Goal: Task Accomplishment & Management: Complete application form

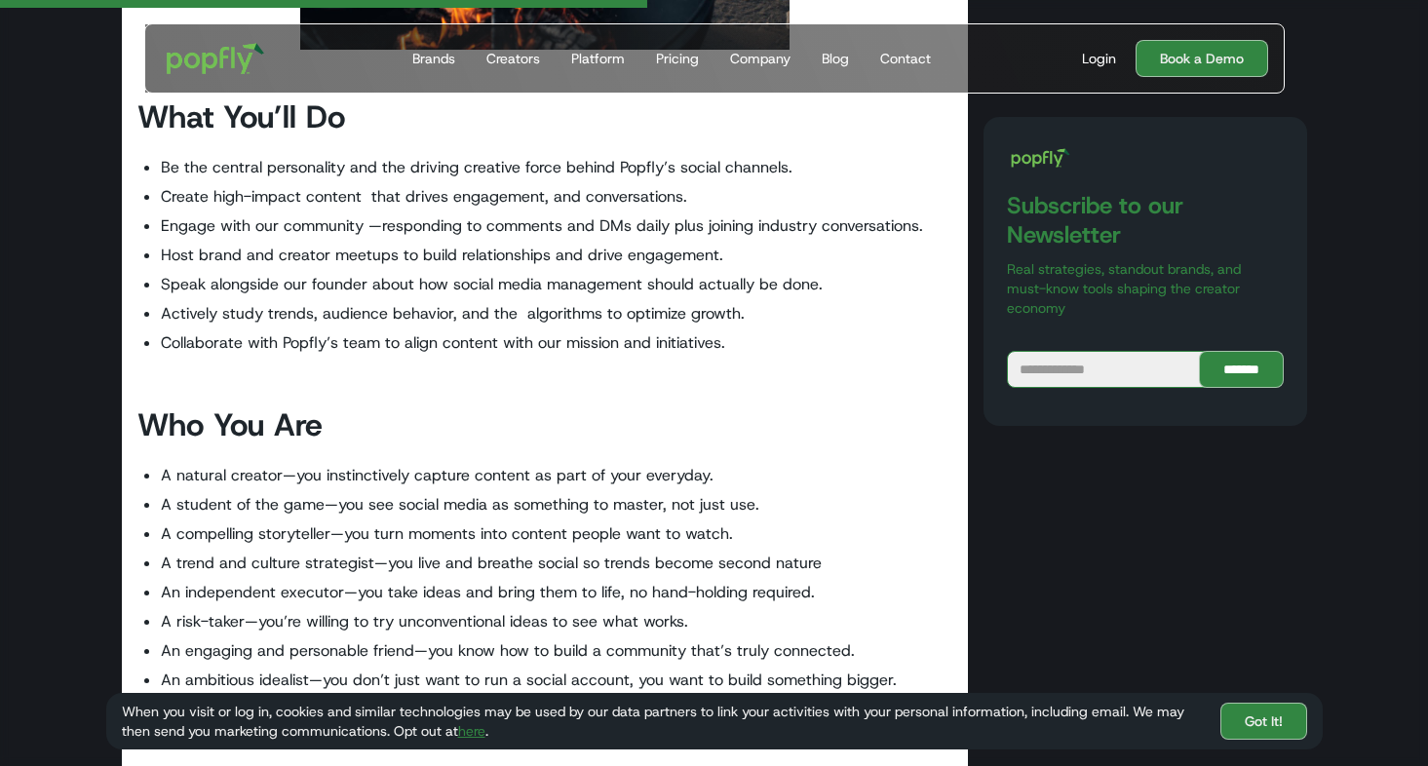
scroll to position [1621, 0]
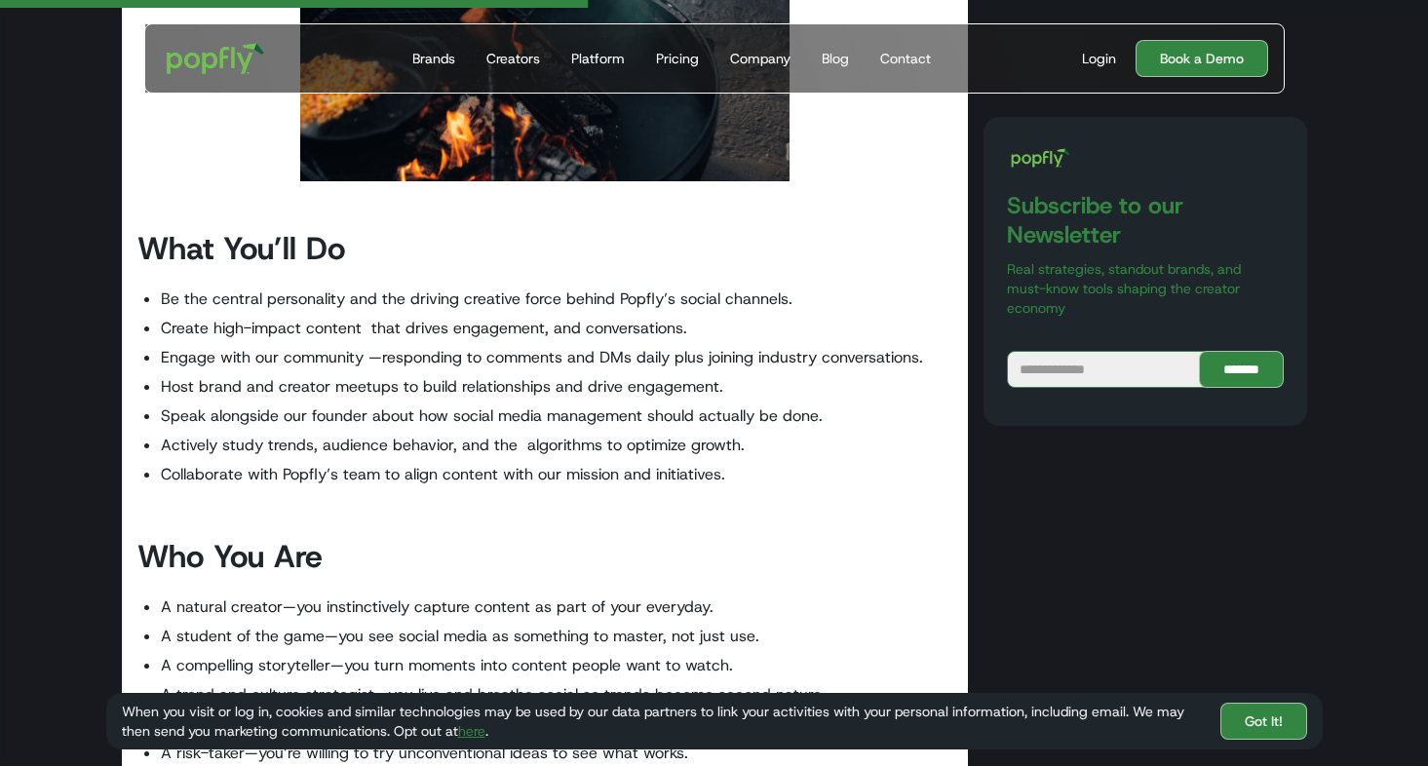
drag, startPoint x: 1431, startPoint y: 136, endPoint x: 1441, endPoint y: 295, distance: 159.2
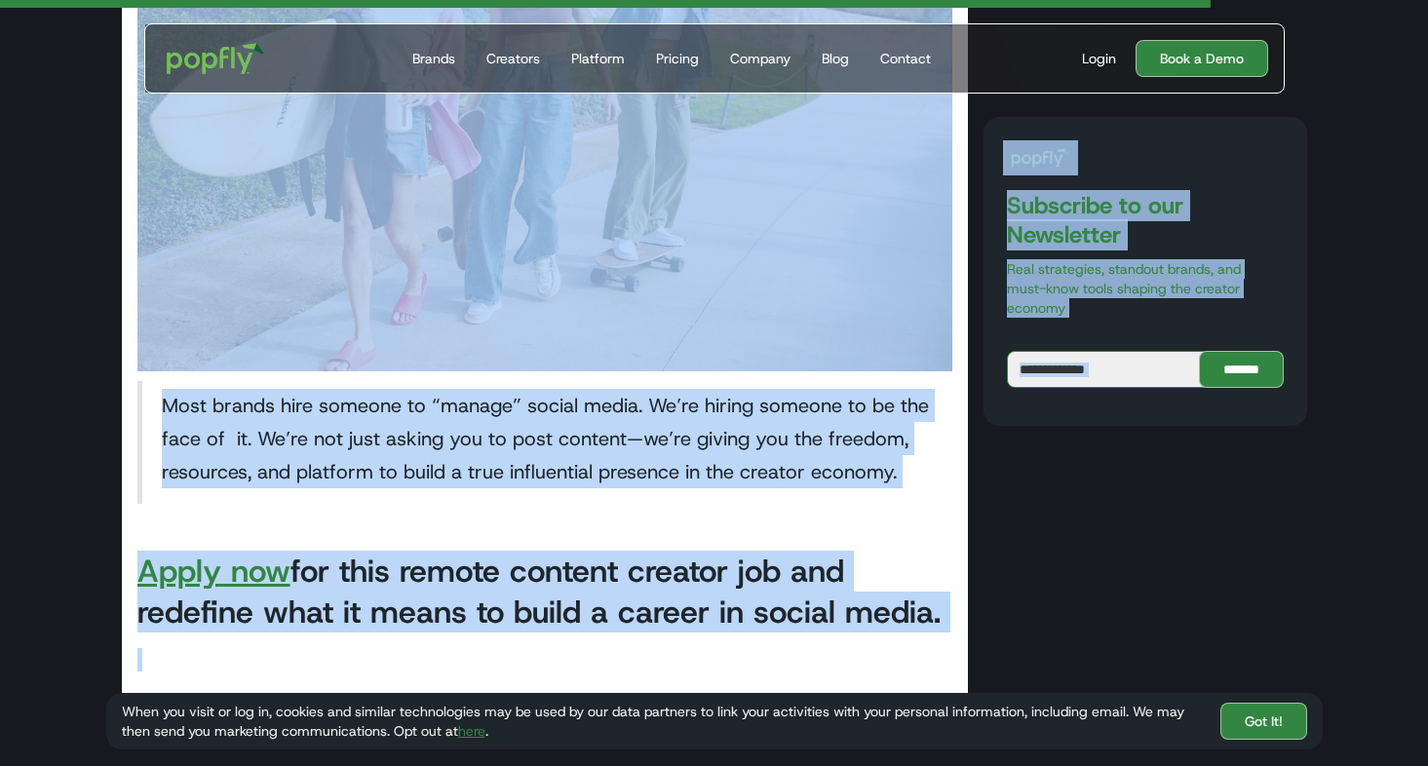
scroll to position [3714, 0]
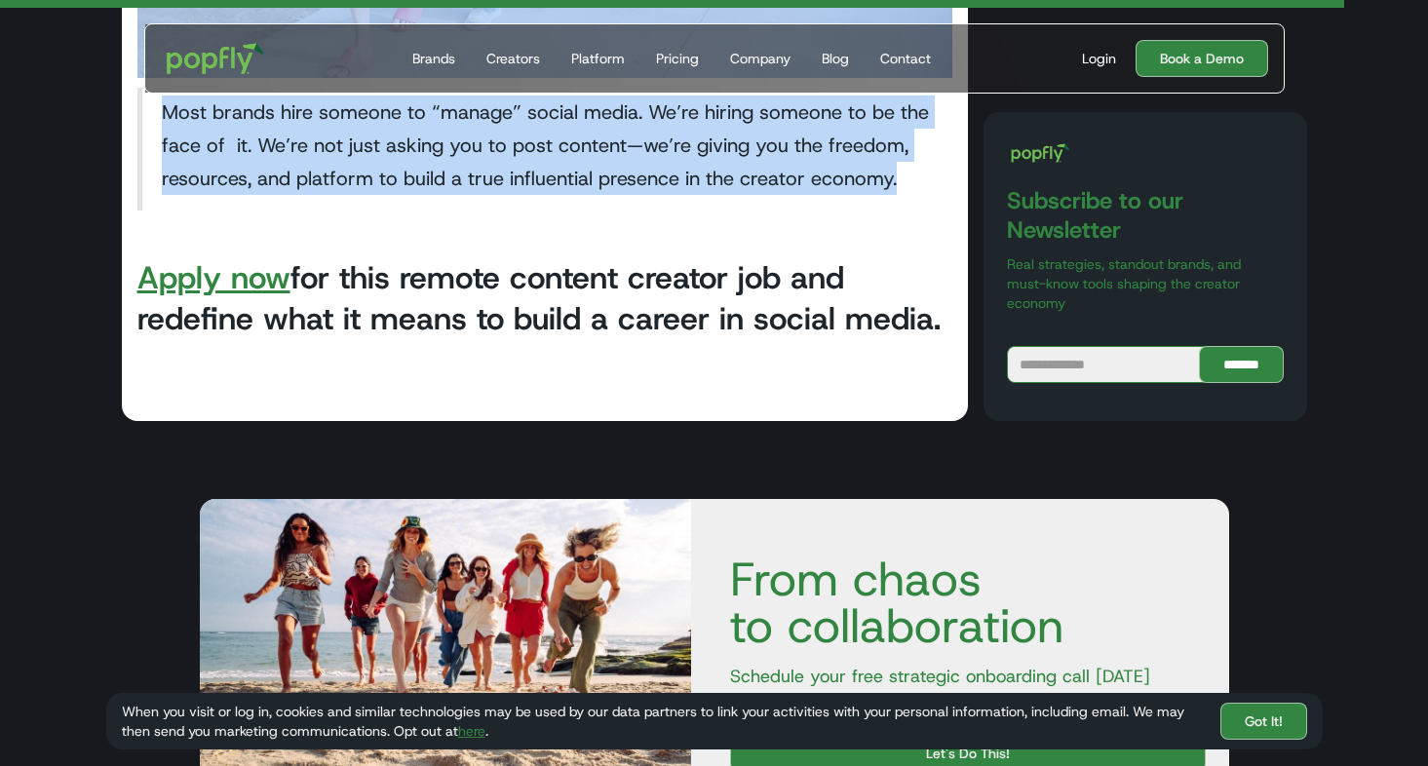
drag, startPoint x: 324, startPoint y: 411, endPoint x: 935, endPoint y: 181, distance: 652.9
click at [231, 276] on link "Apply now" at bounding box center [213, 277] width 153 height 41
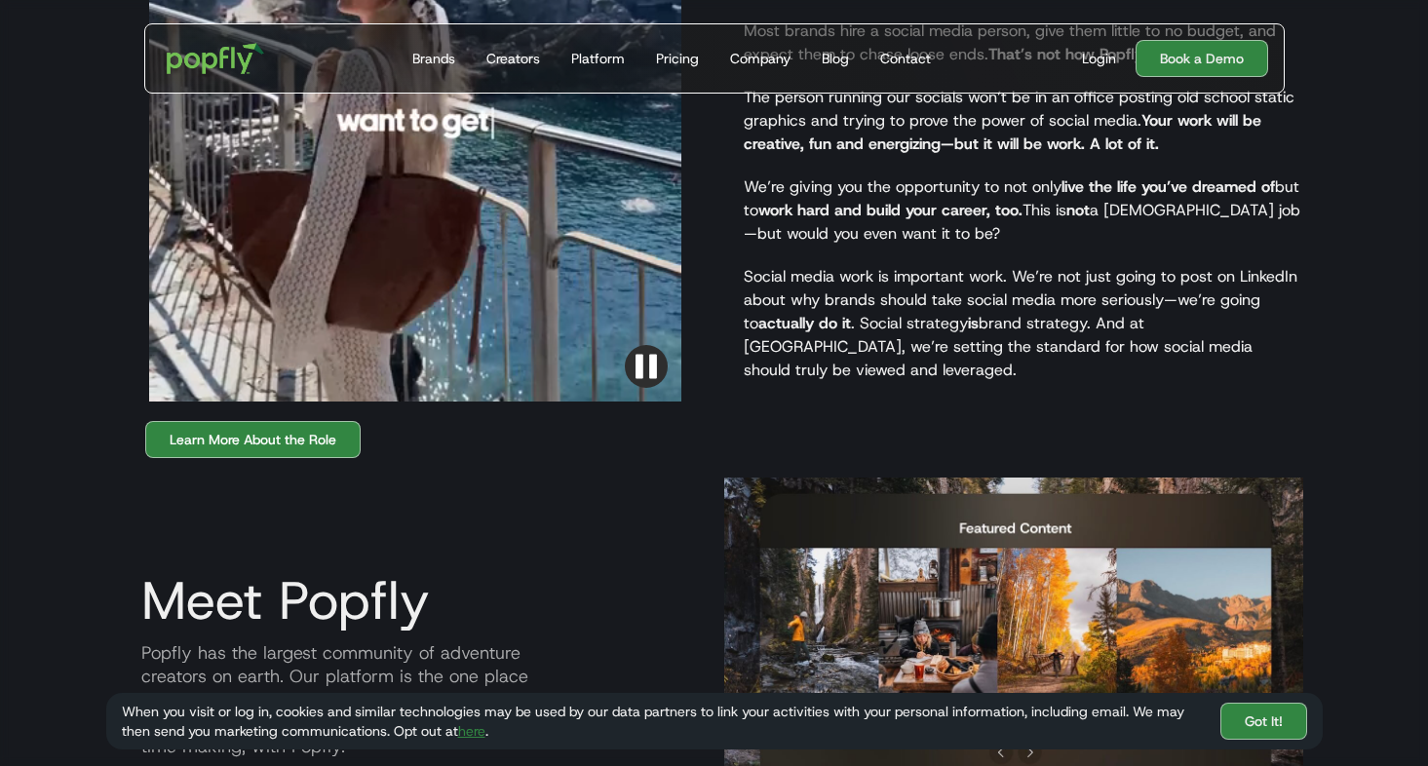
scroll to position [1838, 0]
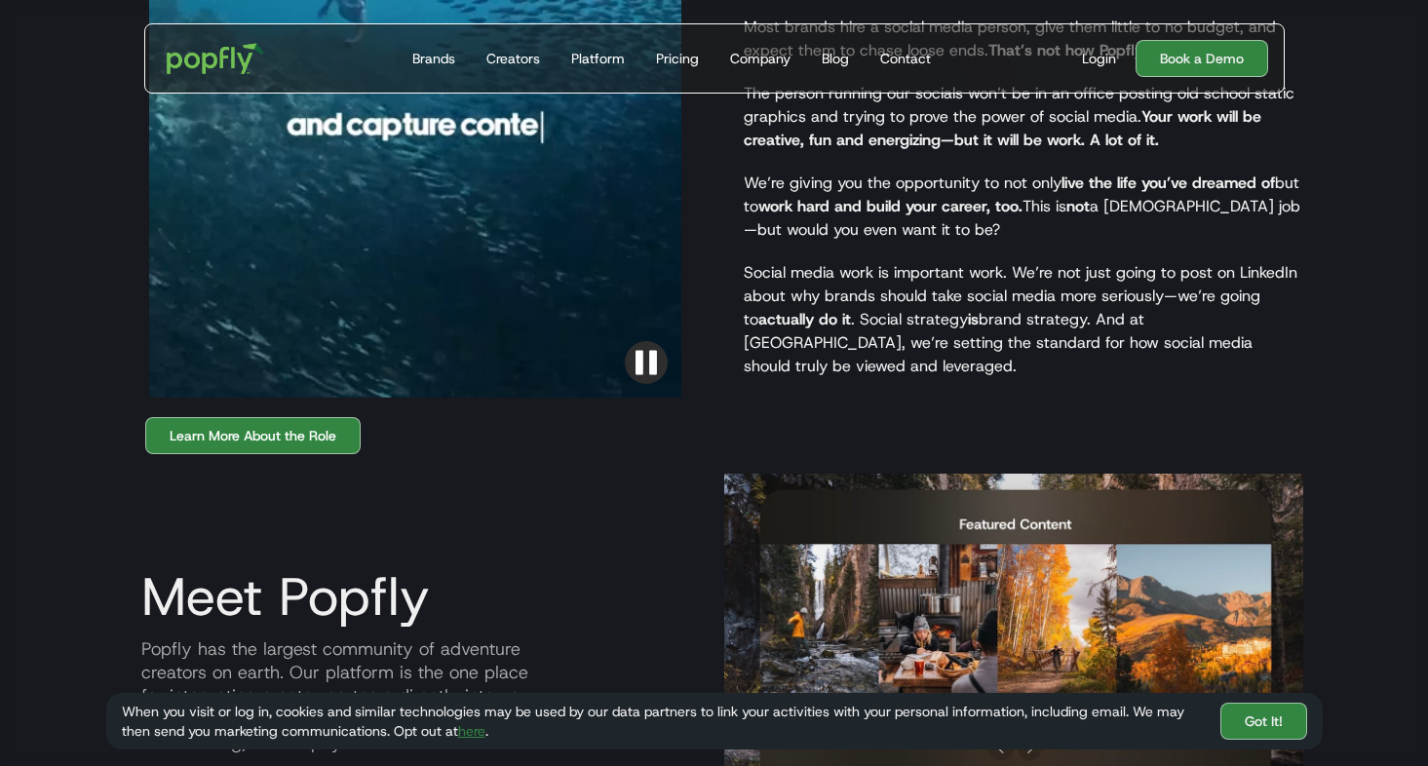
drag, startPoint x: 1436, startPoint y: 85, endPoint x: 1364, endPoint y: 476, distance: 397.2
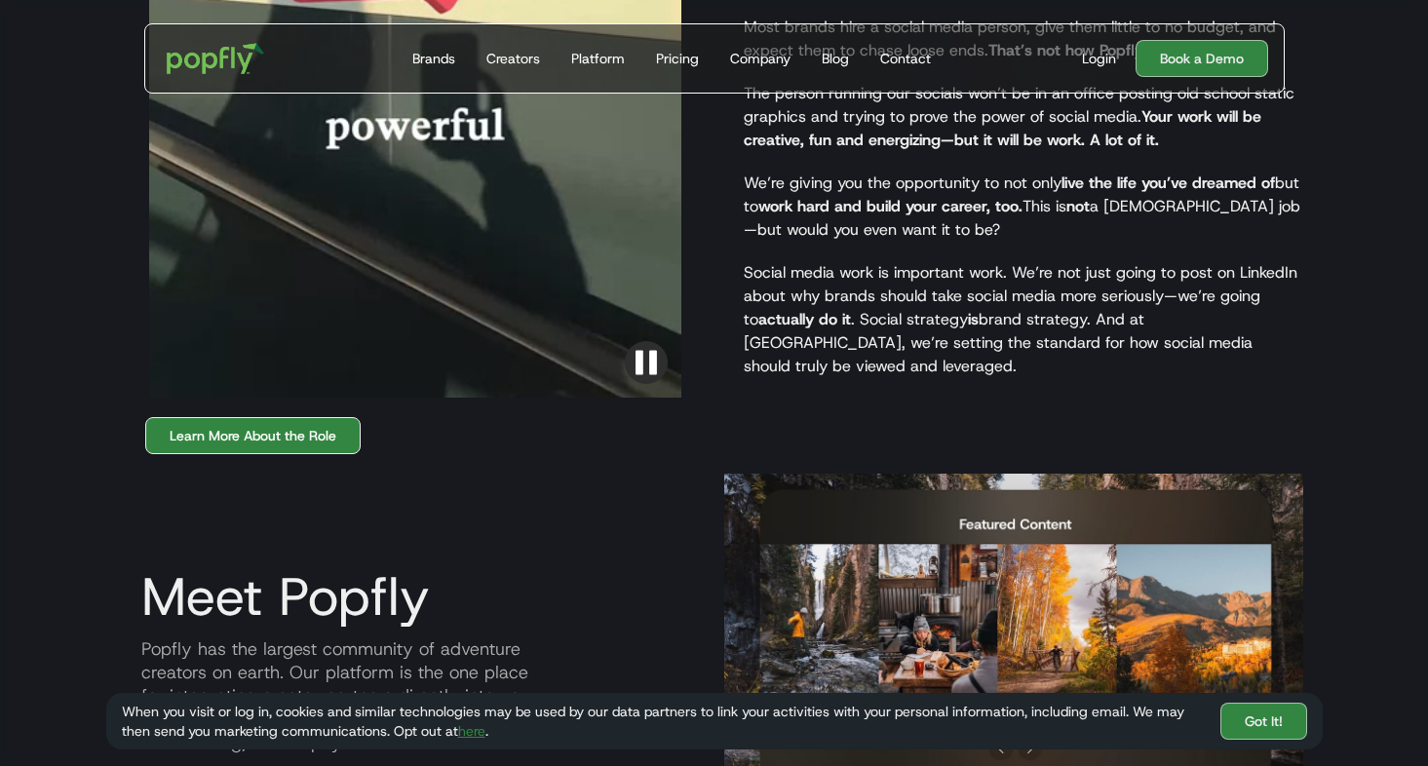
click at [330, 417] on link "Learn More About the Role" at bounding box center [252, 435] width 215 height 37
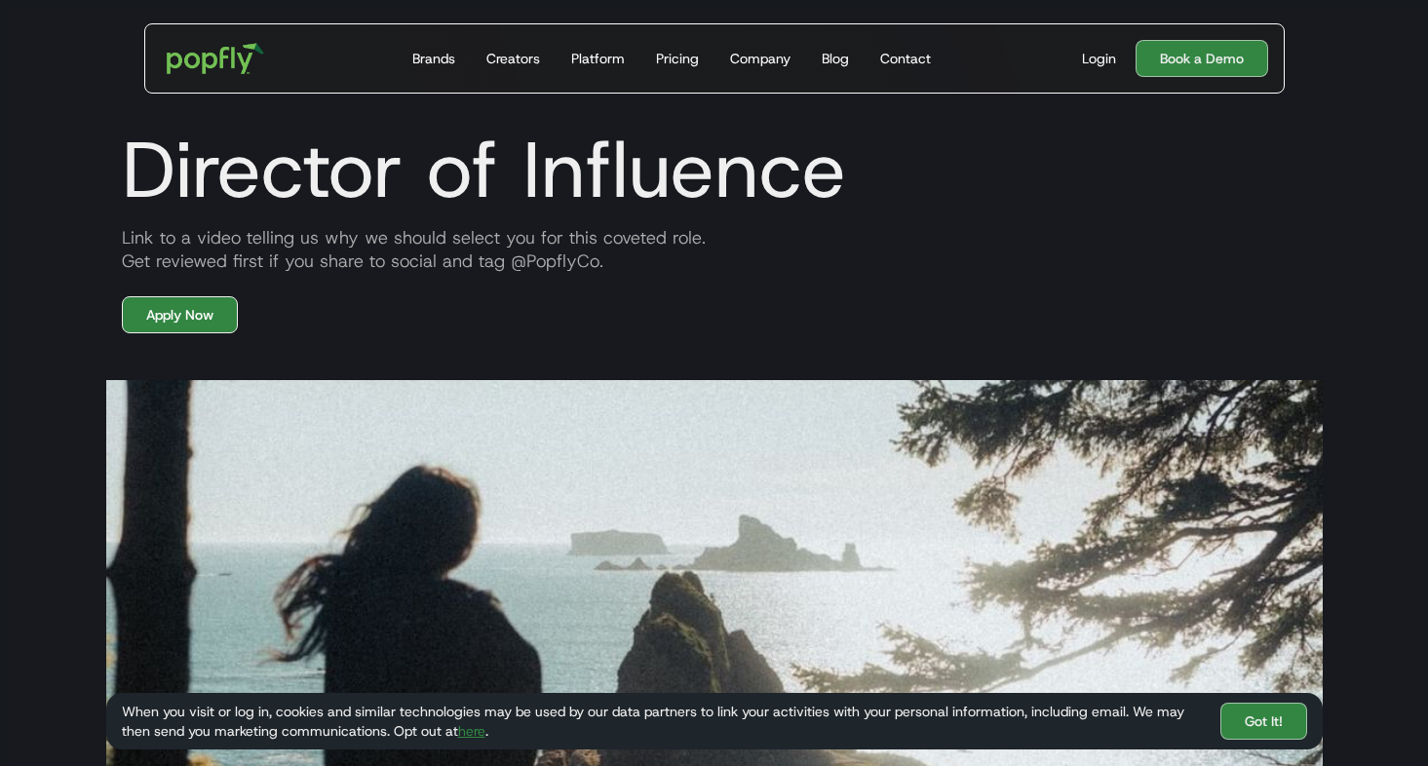
click at [159, 314] on link "Apply Now" at bounding box center [180, 314] width 116 height 37
